Goal: Task Accomplishment & Management: Use online tool/utility

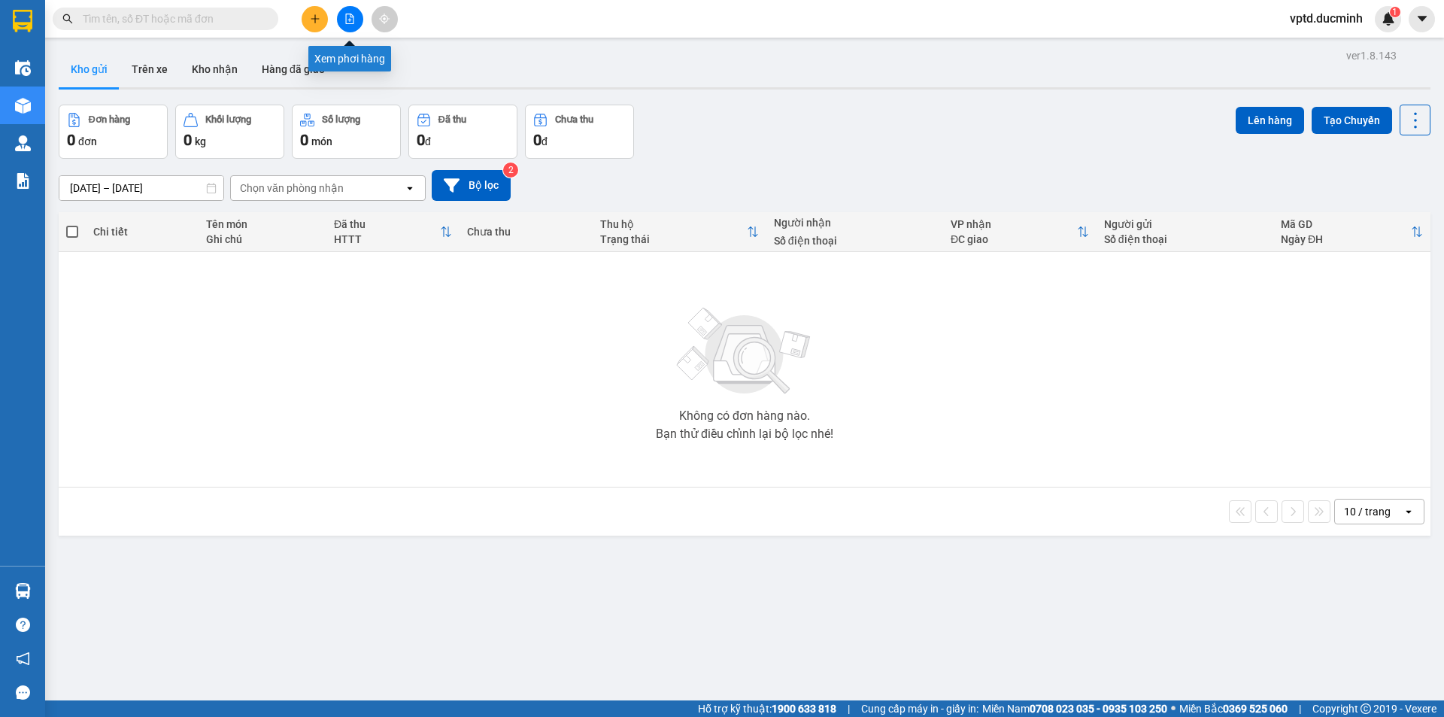
click at [349, 16] on icon "file-add" at bounding box center [349, 19] width 11 height 11
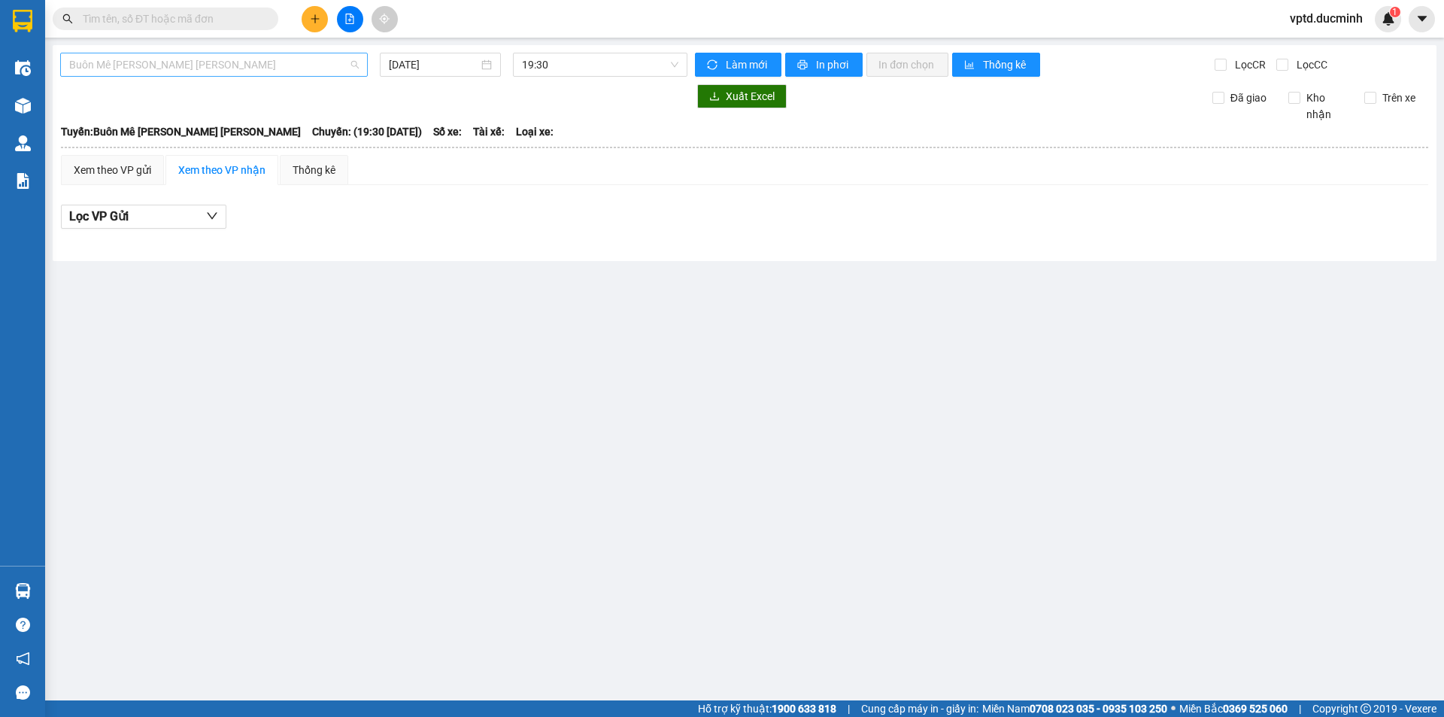
click at [316, 68] on span "Buôn Mê [PERSON_NAME] [PERSON_NAME]" at bounding box center [214, 64] width 290 height 23
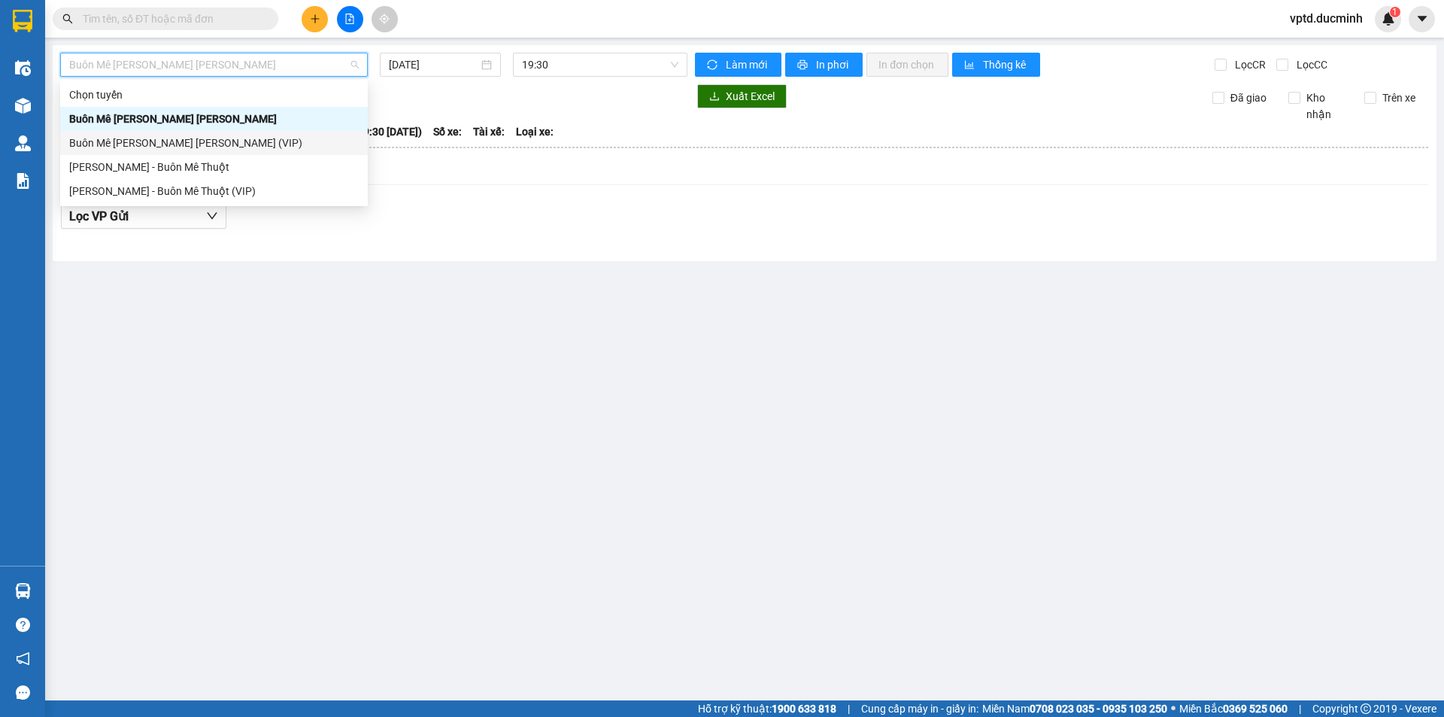
click at [209, 138] on div "Buôn Mê [PERSON_NAME] [PERSON_NAME] (VIP)" at bounding box center [214, 143] width 290 height 17
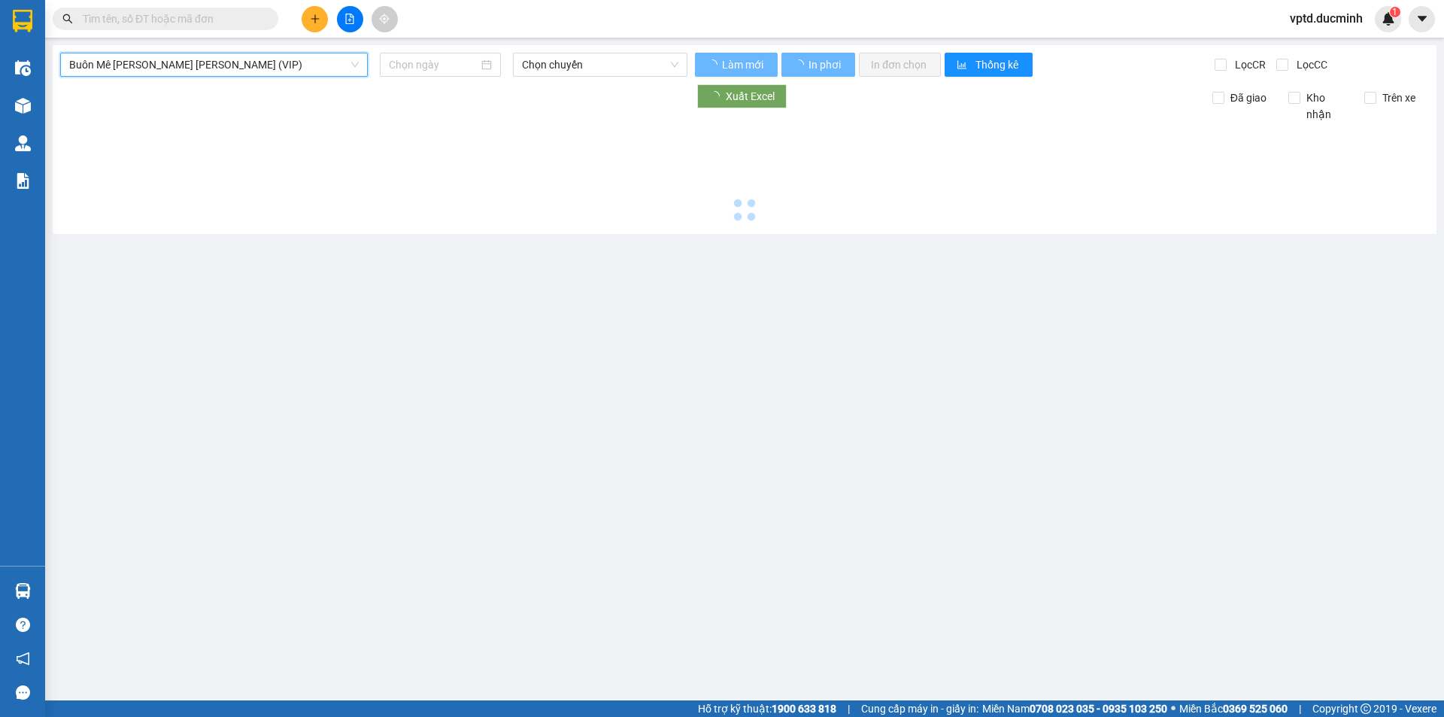
type input "[DATE]"
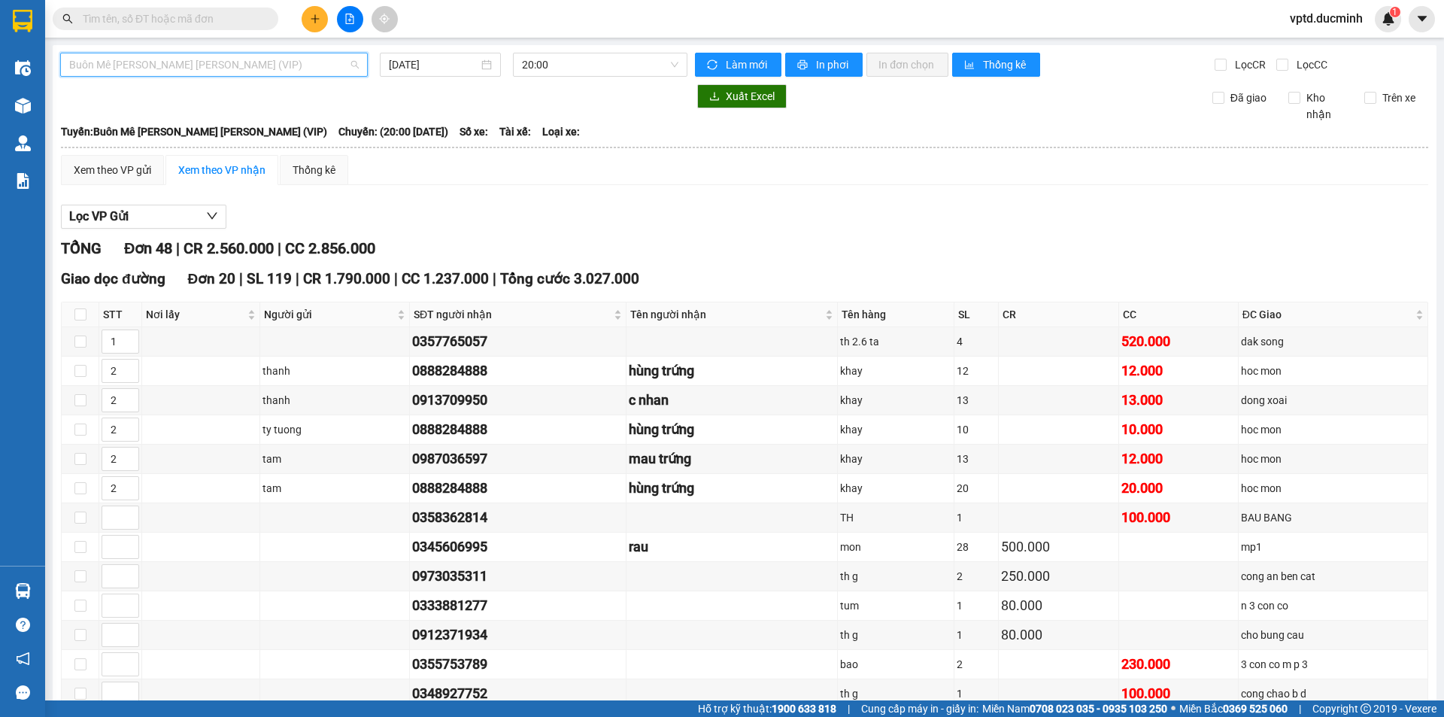
click at [287, 65] on span "Buôn Mê [PERSON_NAME] [PERSON_NAME] (VIP)" at bounding box center [214, 64] width 290 height 23
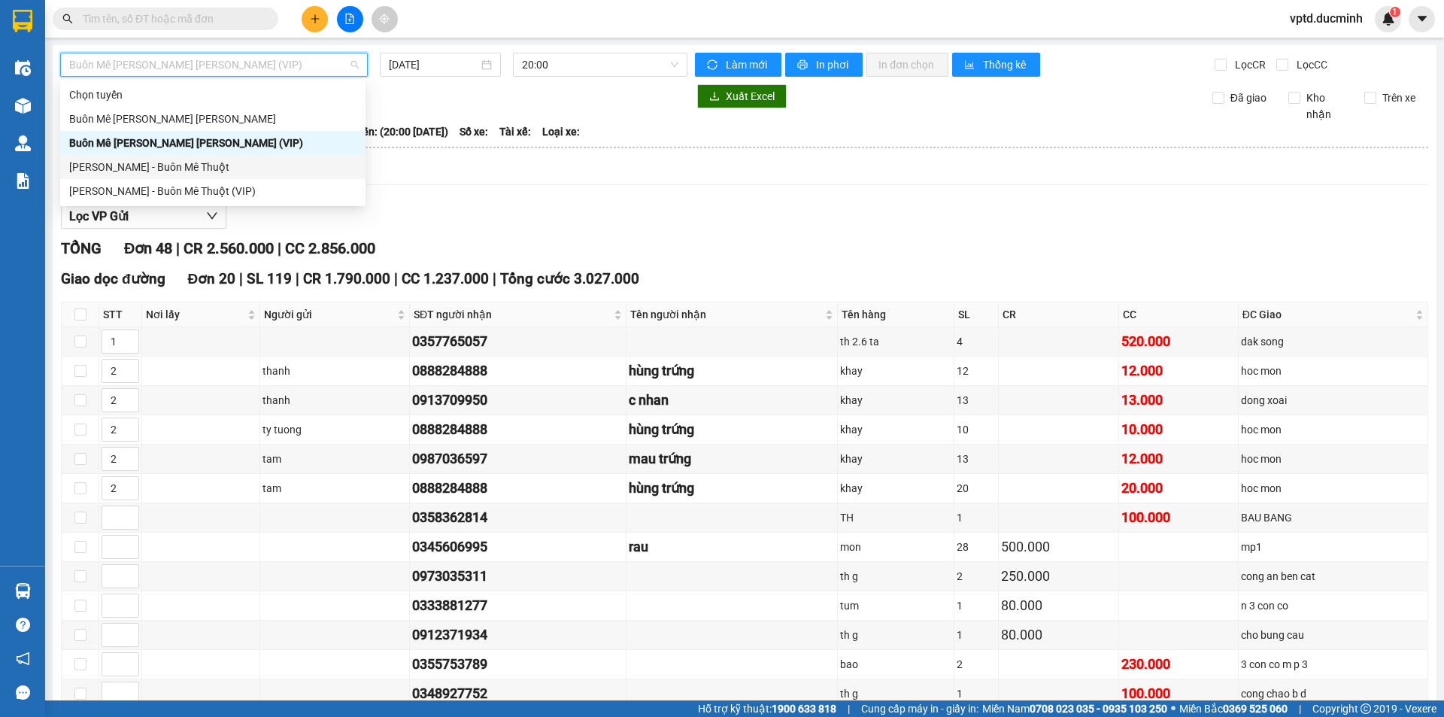
click at [196, 164] on div "[PERSON_NAME] - Buôn Mê Thuột" at bounding box center [212, 167] width 287 height 17
type input "[DATE]"
